Goal: Task Accomplishment & Management: Manage account settings

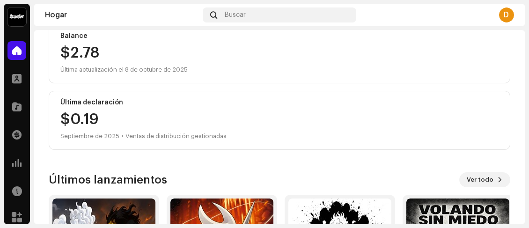
scroll to position [187, 0]
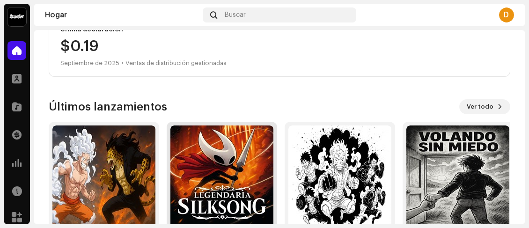
click at [244, 171] on img at bounding box center [221, 176] width 103 height 103
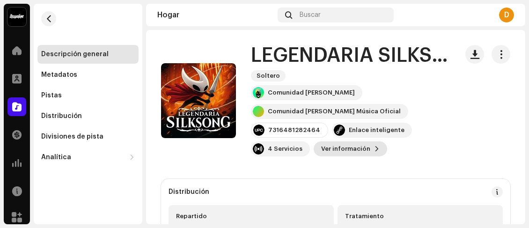
click at [345, 149] on font "Ver información" at bounding box center [345, 149] width 49 height 6
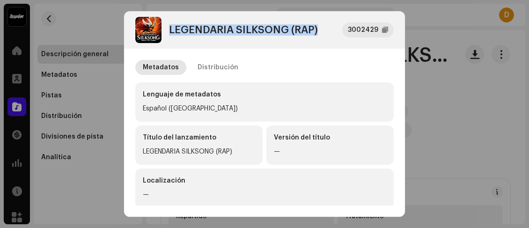
drag, startPoint x: 322, startPoint y: 29, endPoint x: 166, endPoint y: 25, distance: 156.4
click at [166, 25] on div "LEGENDARIA SILKSONG (RAP) 3002429" at bounding box center [264, 30] width 258 height 26
copy font "LEGENDARIA SILKSONG (RAP)"
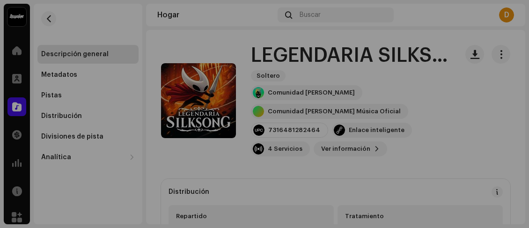
click at [422, 73] on div "LEGENDARIA SILKSONG (RAP) 3002429 Metadatos Distribución Lenguaje de metadatos …" at bounding box center [264, 114] width 529 height 228
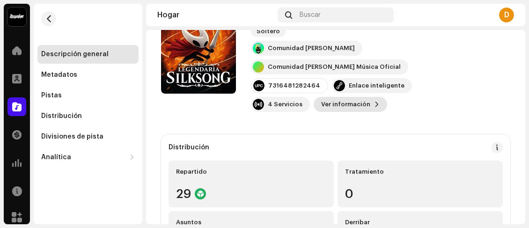
scroll to position [47, 0]
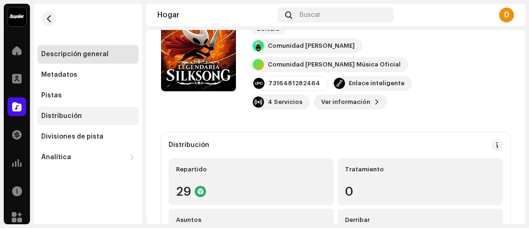
click at [81, 116] on div "Distribución" at bounding box center [88, 115] width 94 height 7
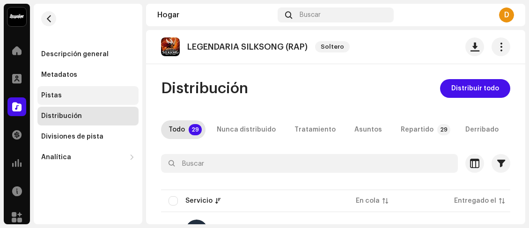
click at [72, 98] on div "Pistas" at bounding box center [88, 95] width 94 height 7
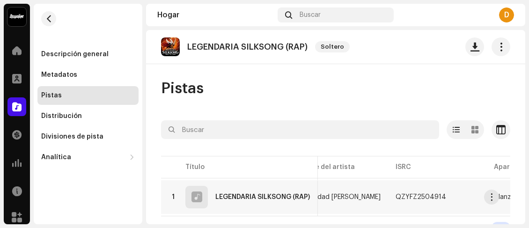
scroll to position [0, 132]
click at [451, 195] on span "button" at bounding box center [454, 196] width 6 height 7
